Goal: Information Seeking & Learning: Learn about a topic

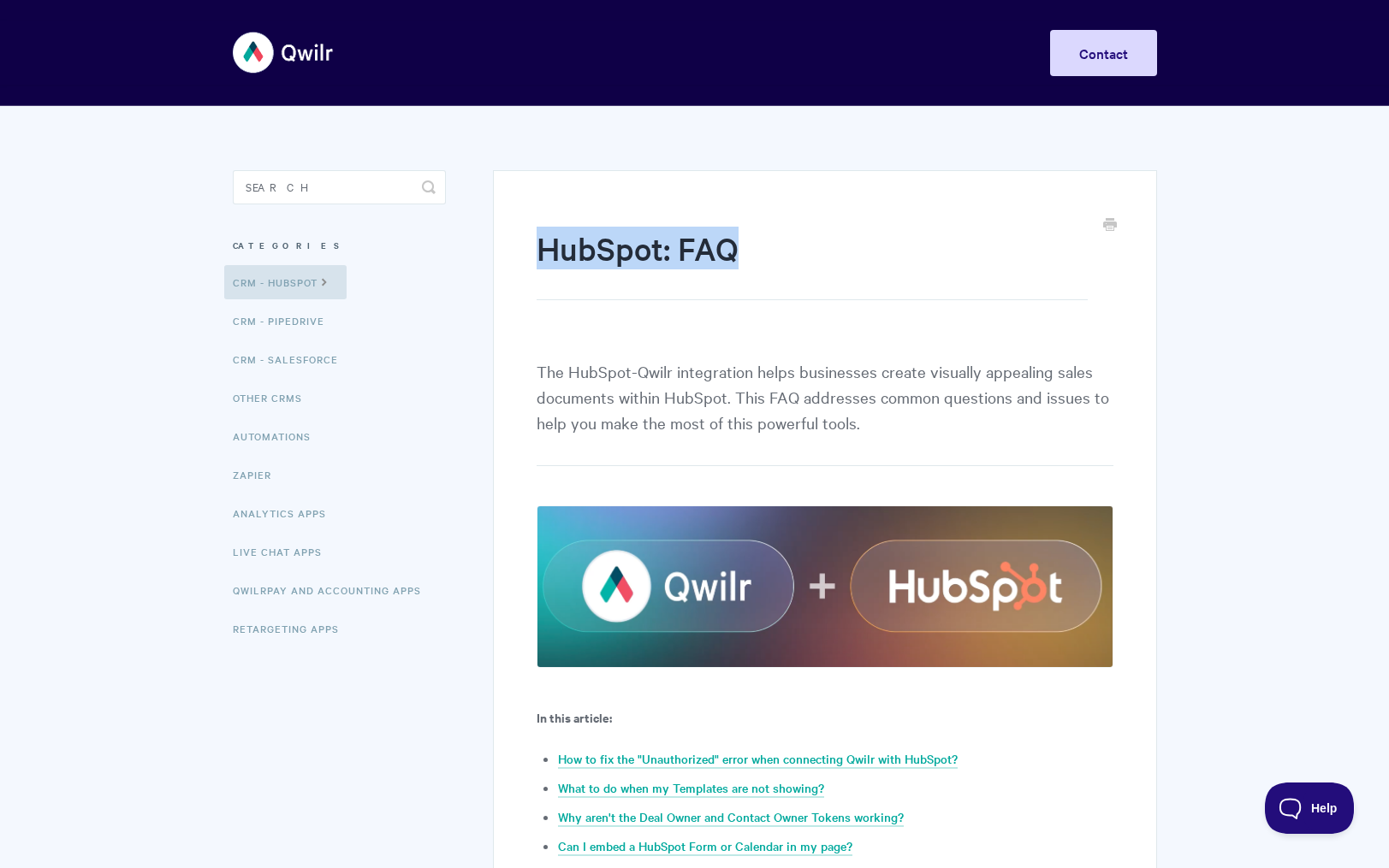
click at [728, 236] on h1 "HubSpot: FAQ" at bounding box center [811, 263] width 550 height 73
click at [727, 236] on h1 "HubSpot: FAQ" at bounding box center [811, 263] width 550 height 73
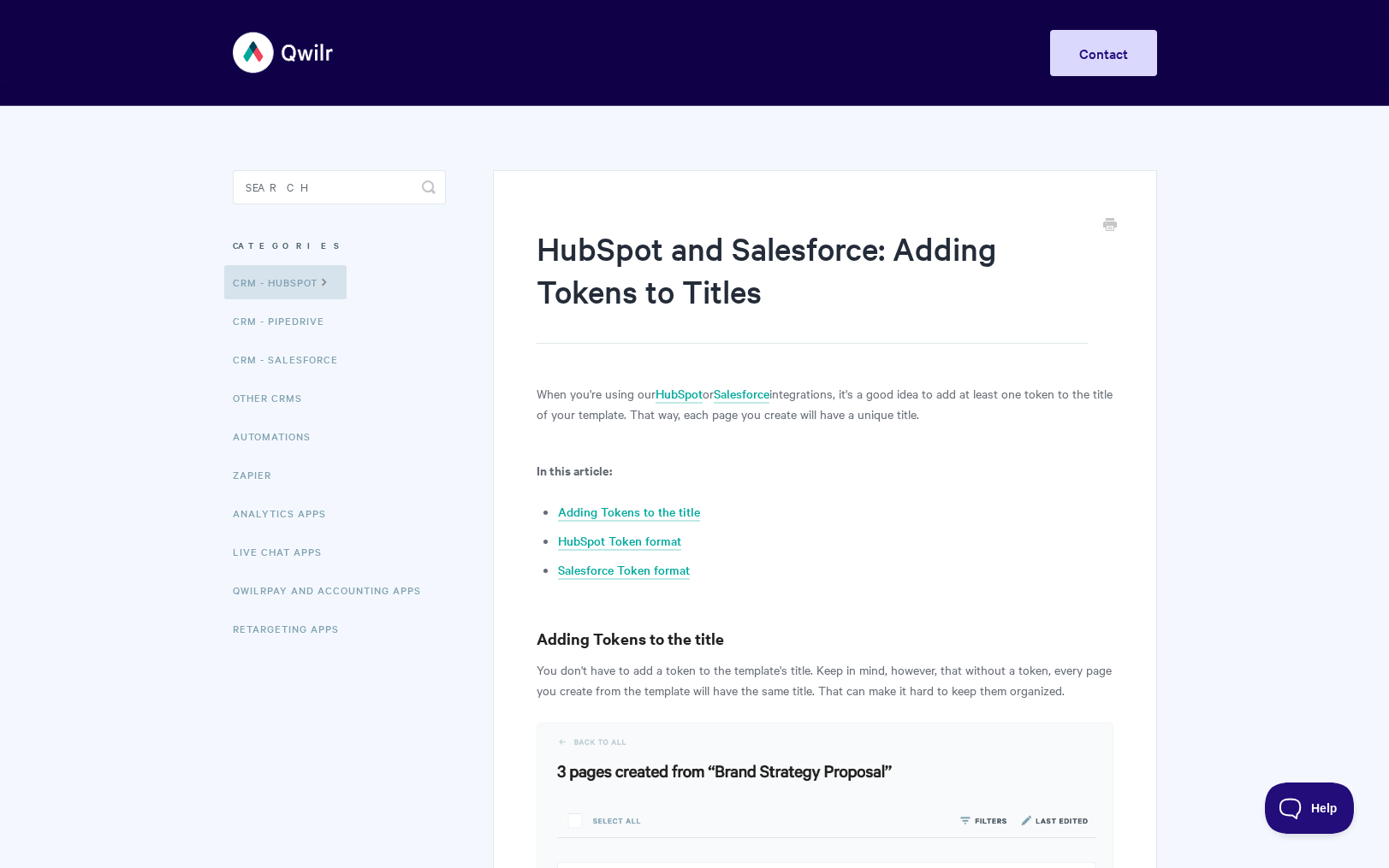
click at [641, 278] on h1 "HubSpot and Salesforce: Adding Tokens to Titles" at bounding box center [811, 285] width 550 height 118
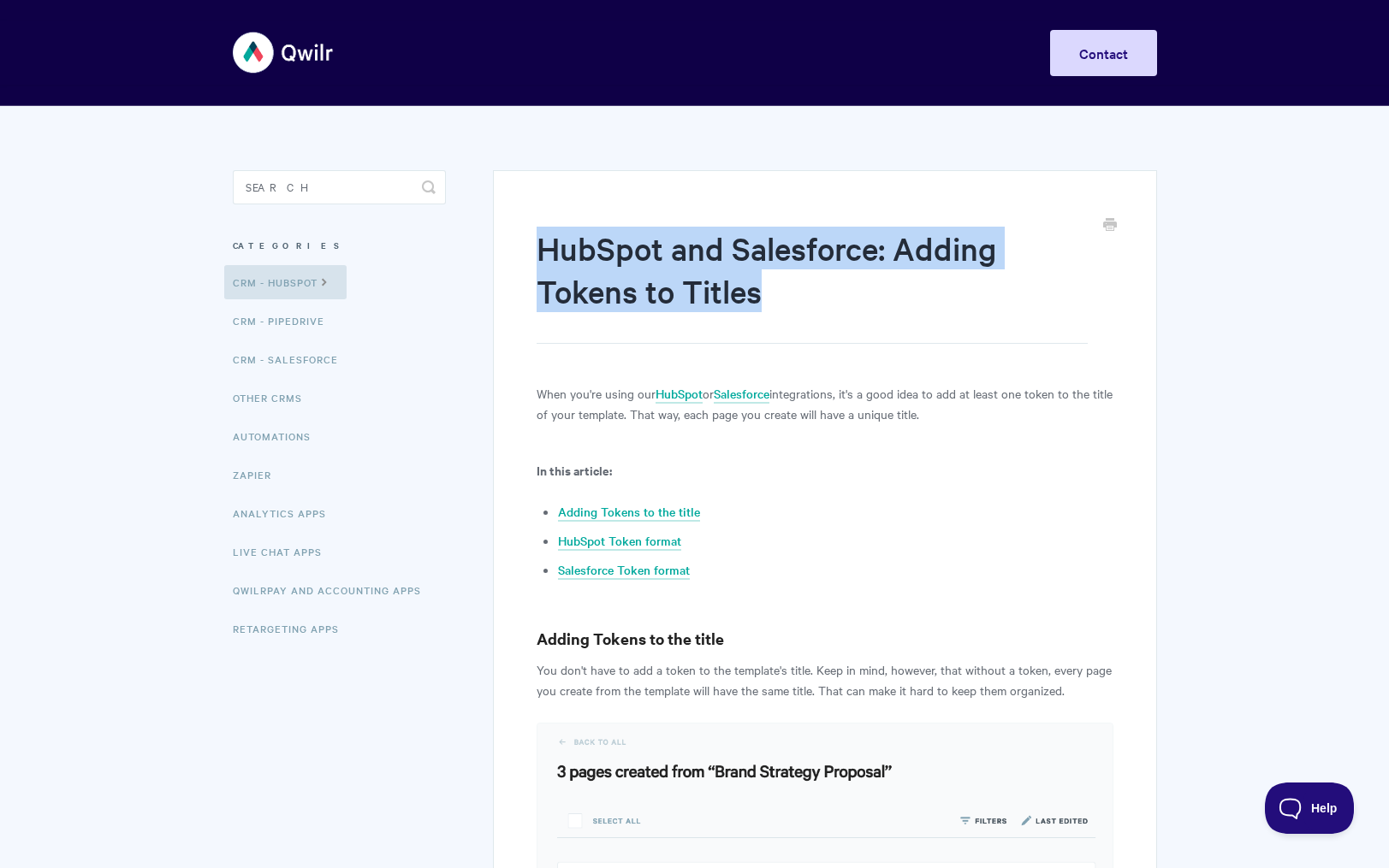
click at [641, 278] on h1 "HubSpot and Salesforce: Adding Tokens to Titles" at bounding box center [811, 285] width 550 height 118
